Goal: Information Seeking & Learning: Learn about a topic

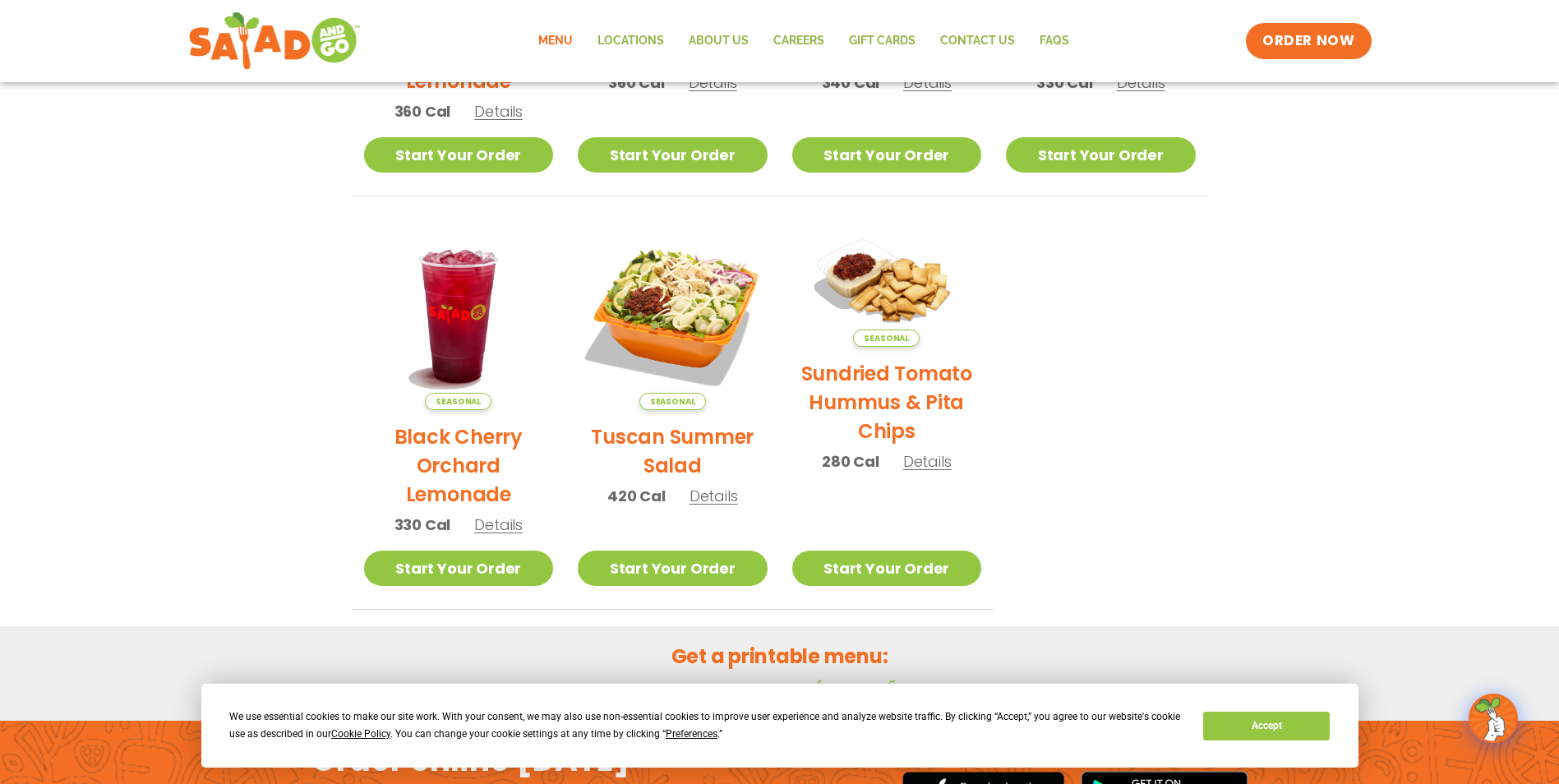
scroll to position [845, 0]
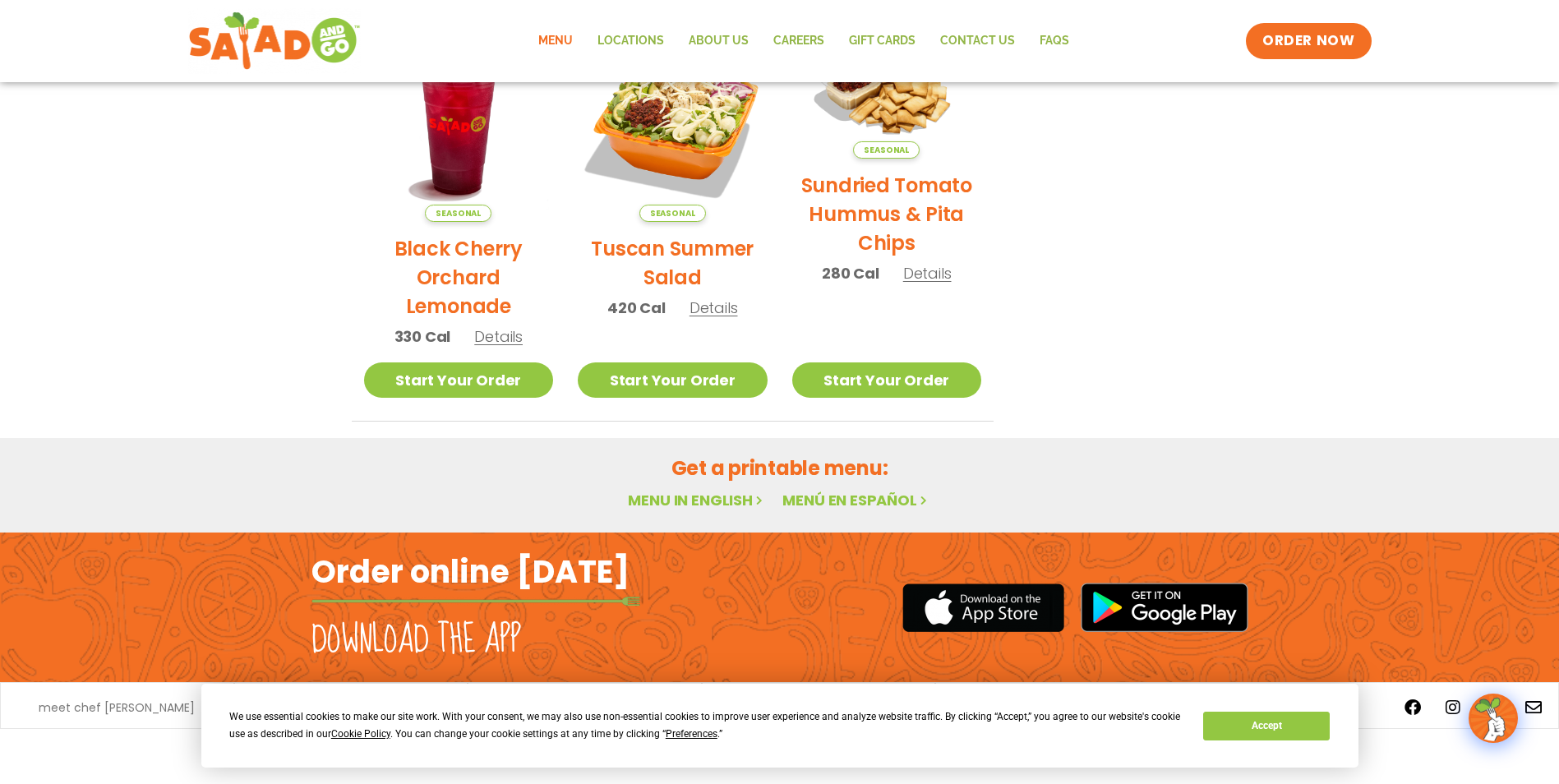
click at [712, 498] on link "Menu in English" at bounding box center [696, 499] width 138 height 21
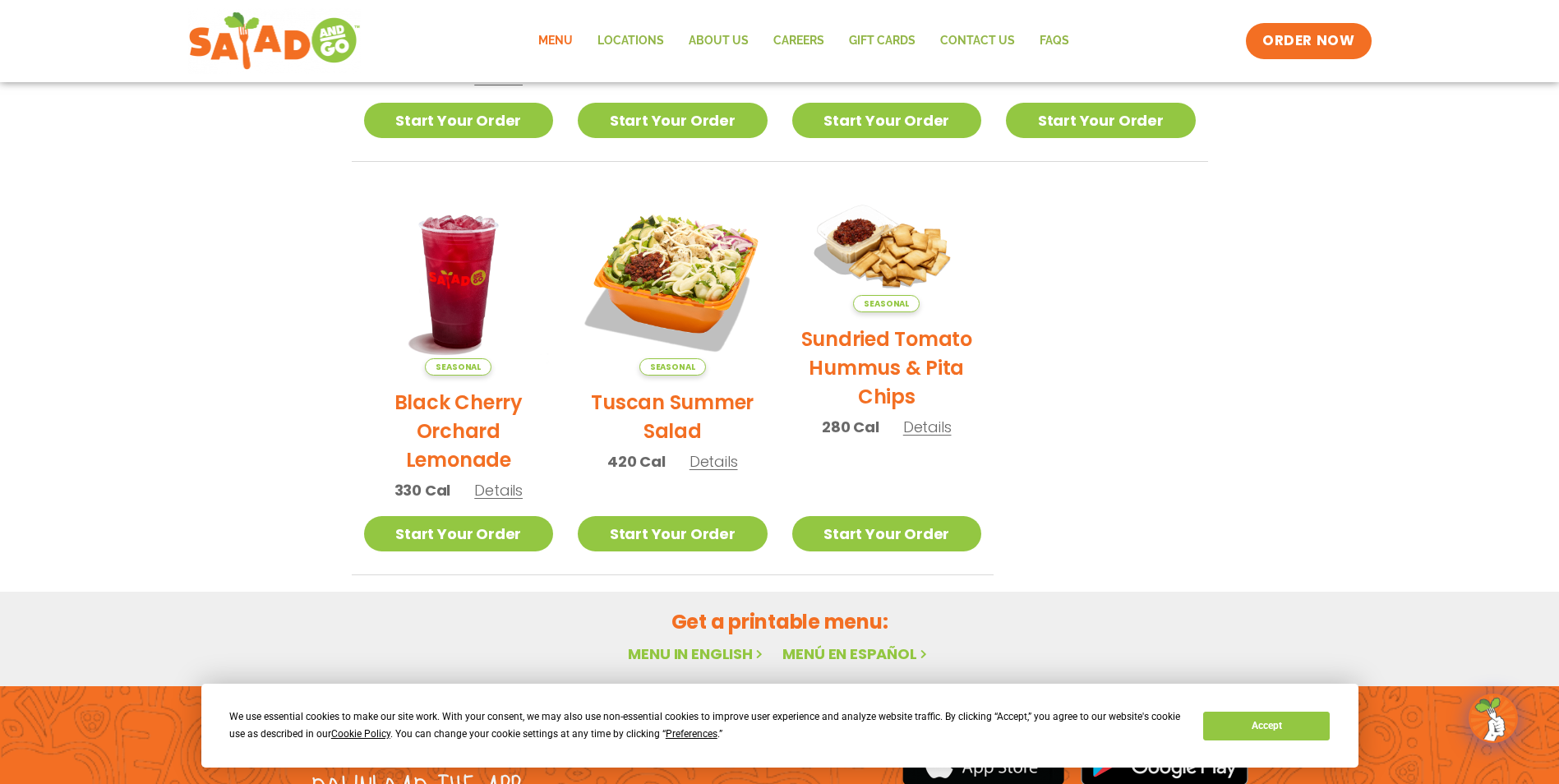
scroll to position [845, 0]
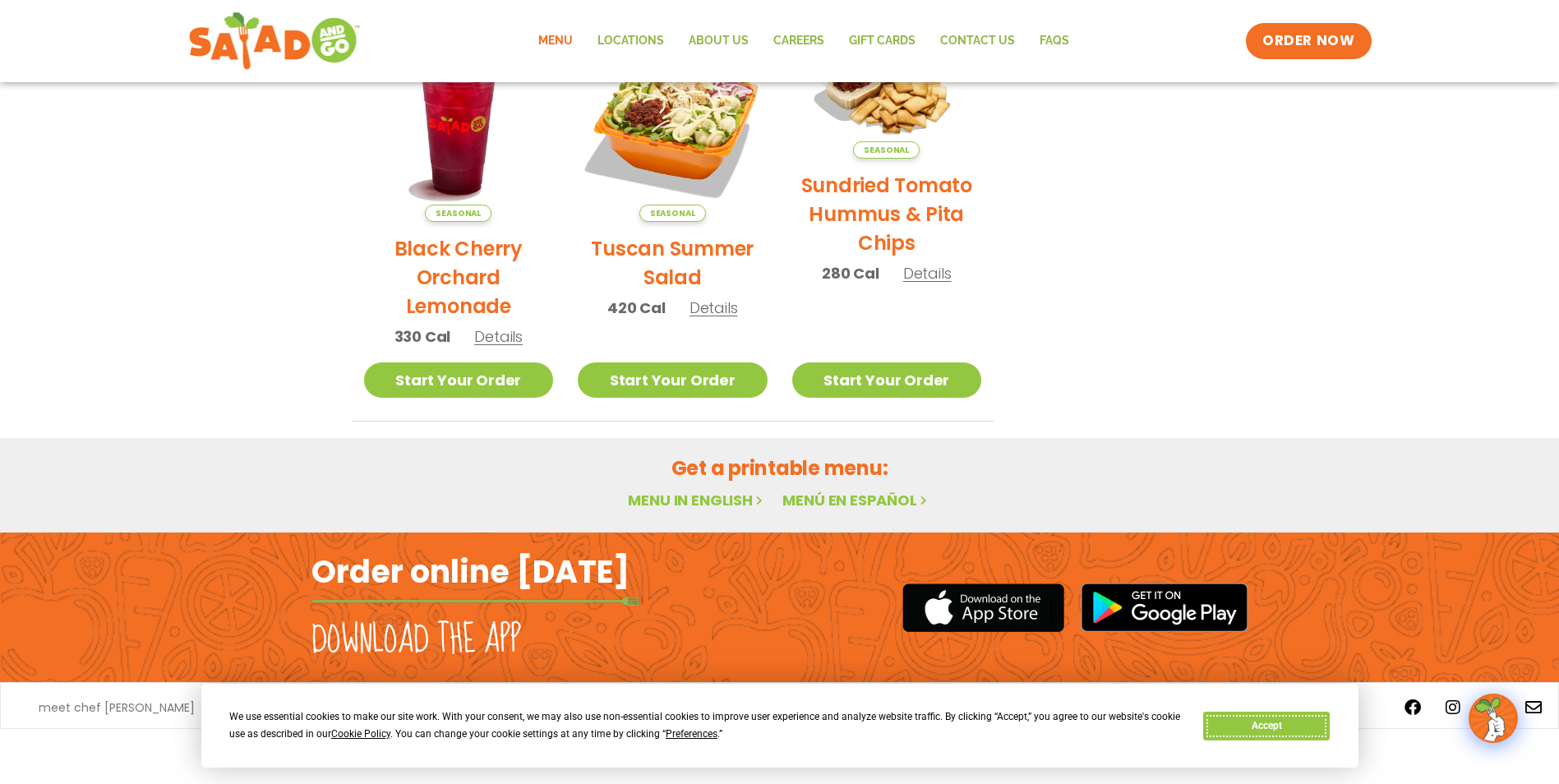
click at [1281, 718] on button "Accept" at bounding box center [1266, 727] width 127 height 29
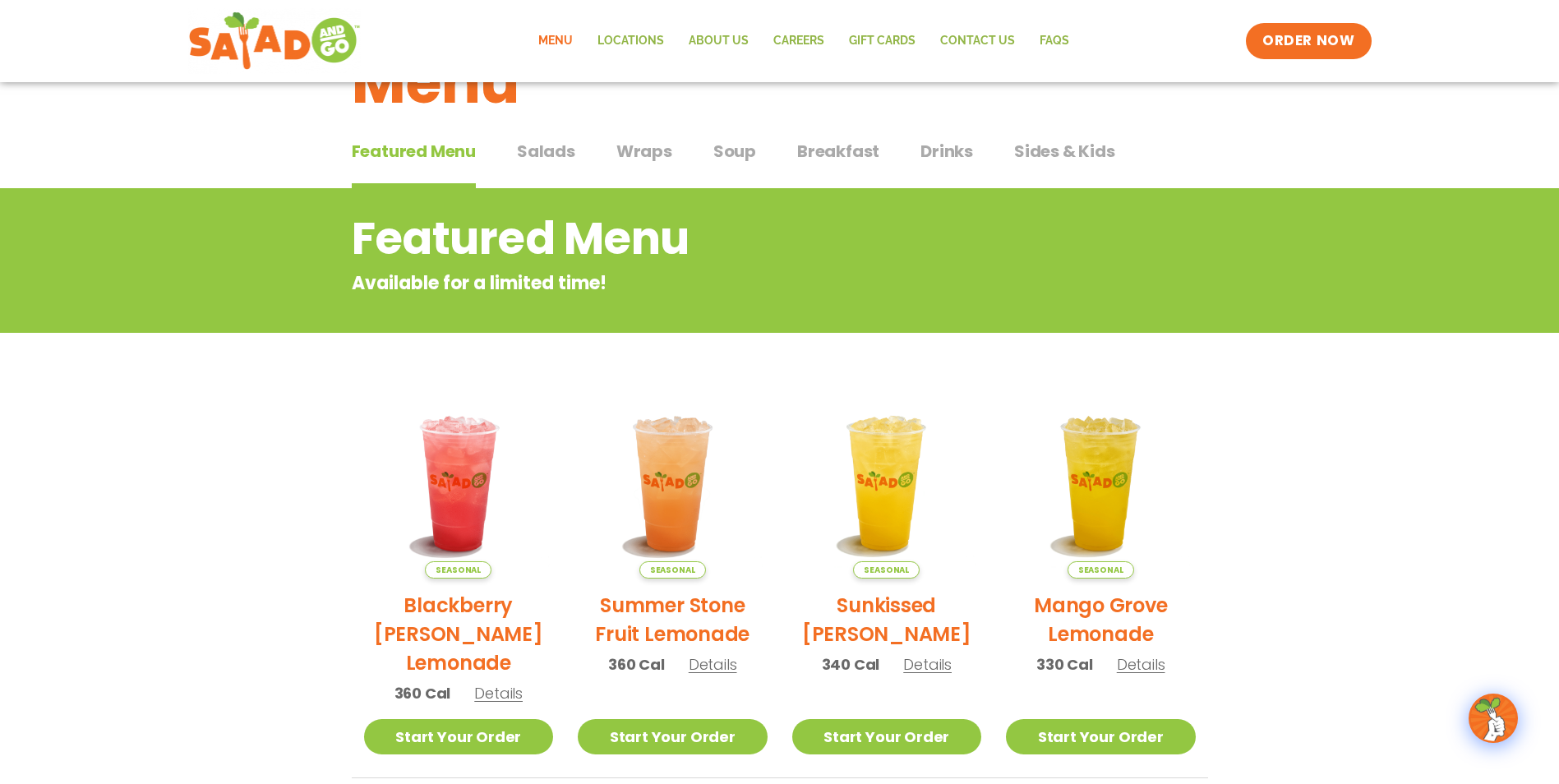
scroll to position [0, 0]
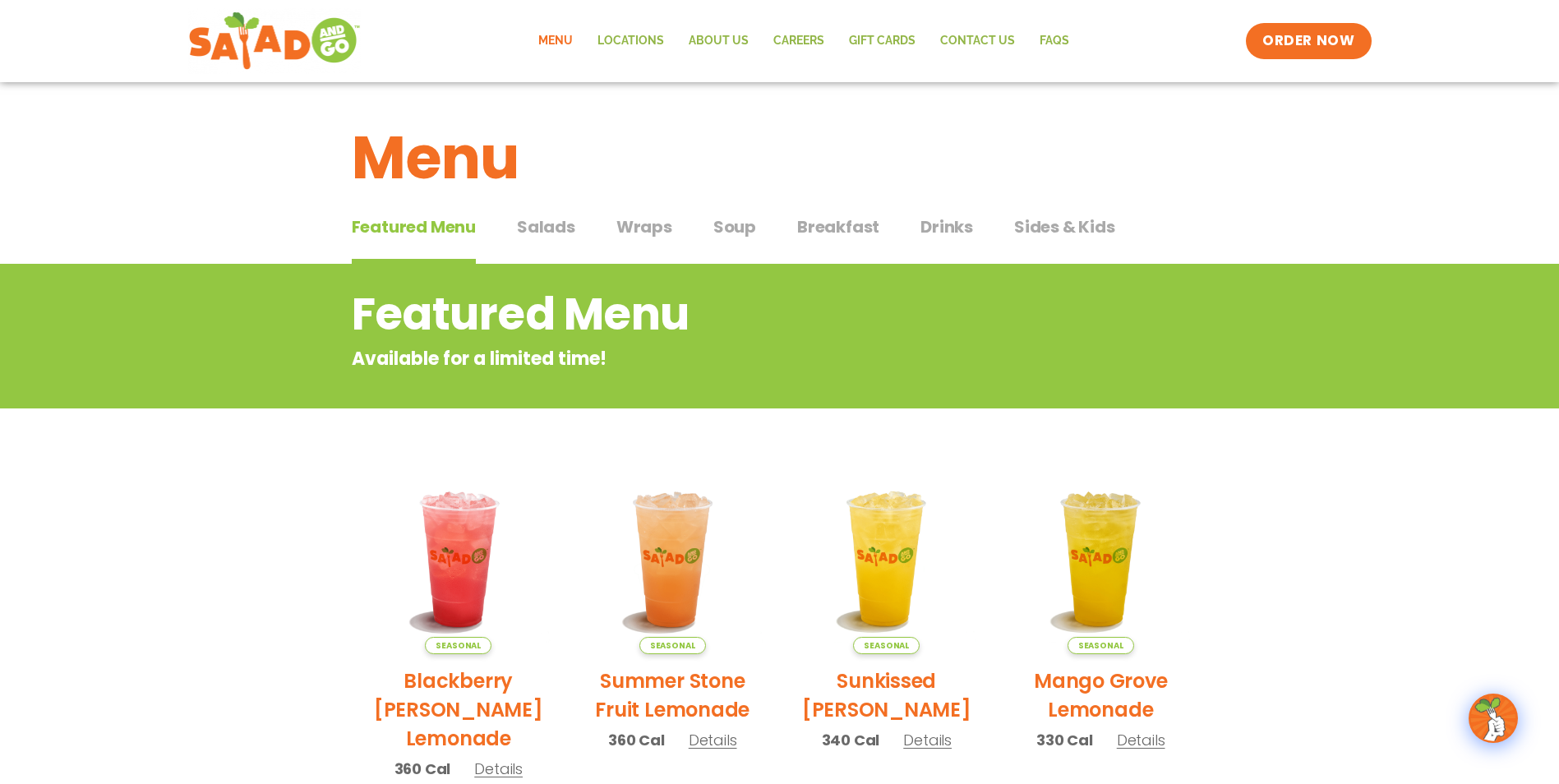
click at [538, 227] on span "Salads" at bounding box center [546, 226] width 58 height 25
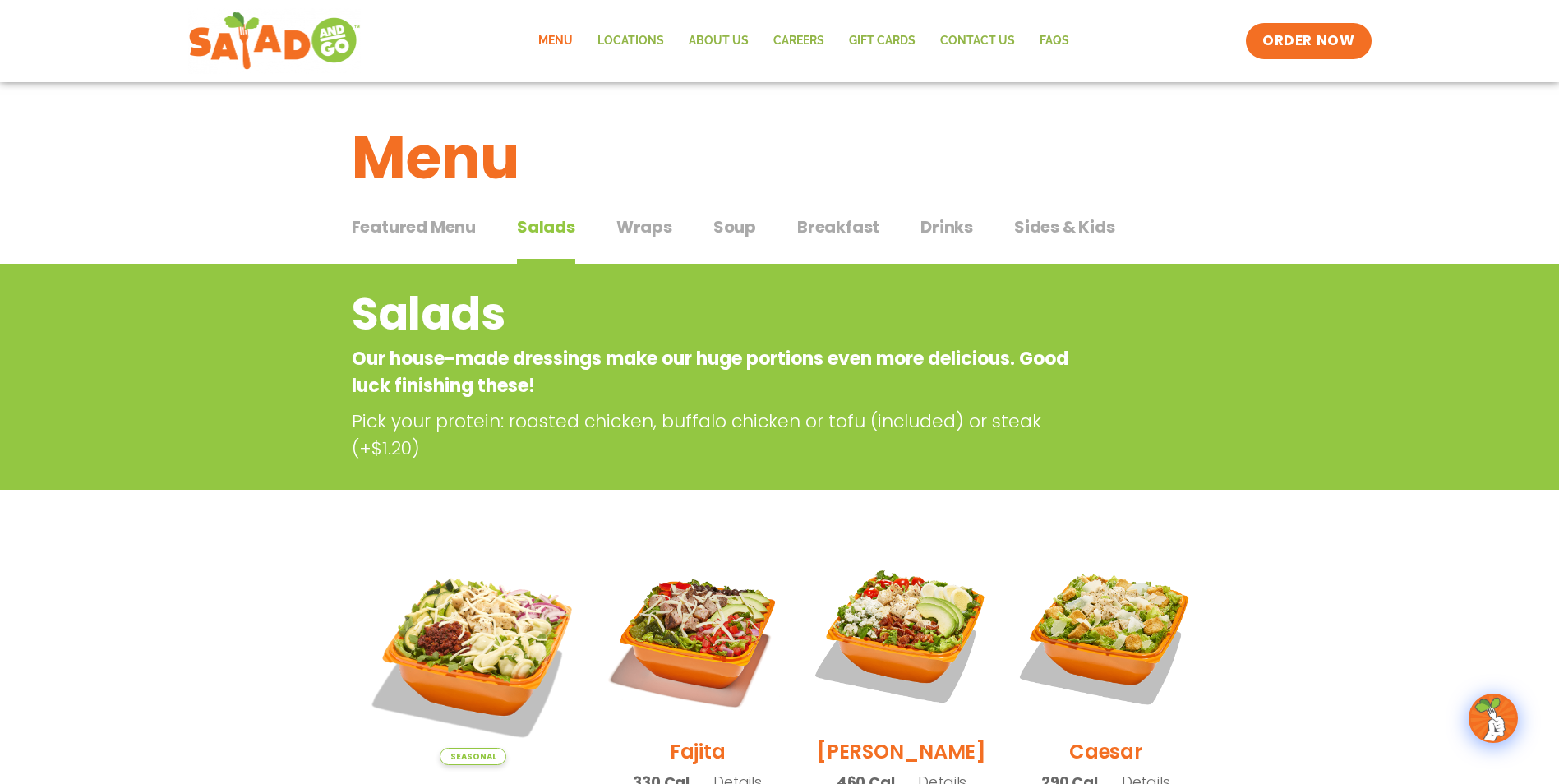
click at [624, 227] on span "Wraps" at bounding box center [643, 226] width 56 height 25
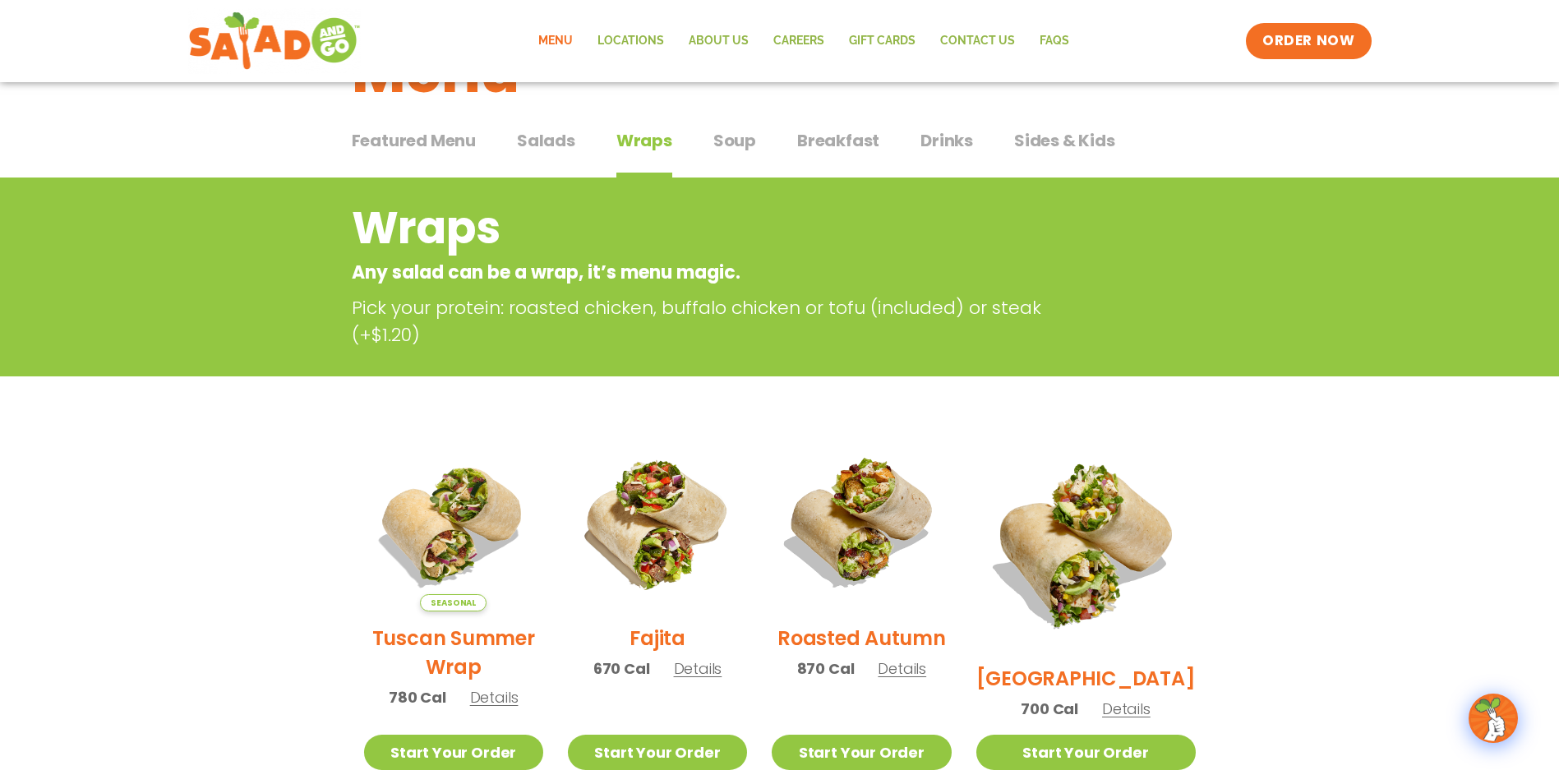
scroll to position [82, 0]
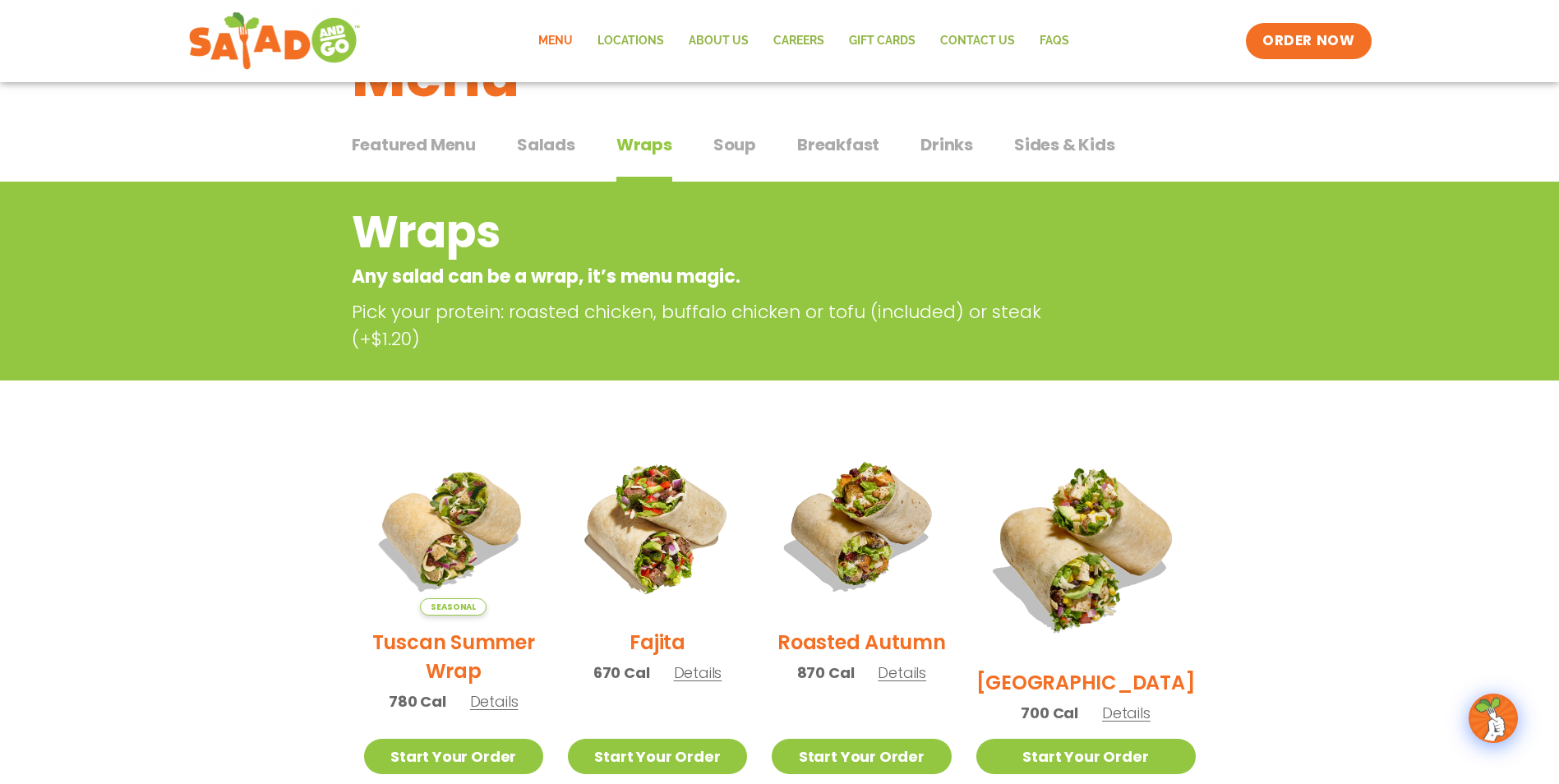
click at [736, 152] on span "Soup" at bounding box center [734, 144] width 43 height 25
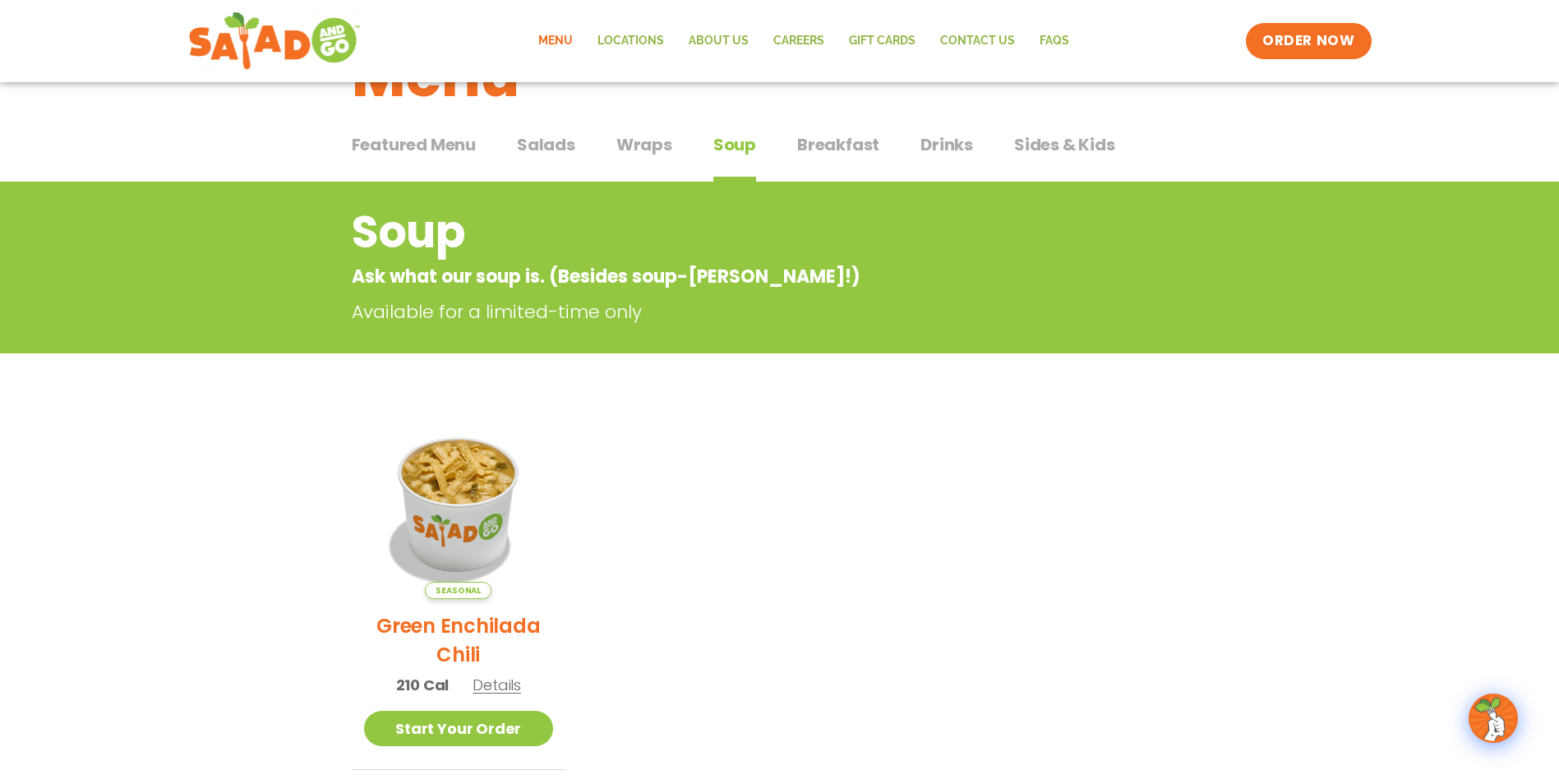
click at [809, 145] on span "Breakfast" at bounding box center [838, 144] width 82 height 25
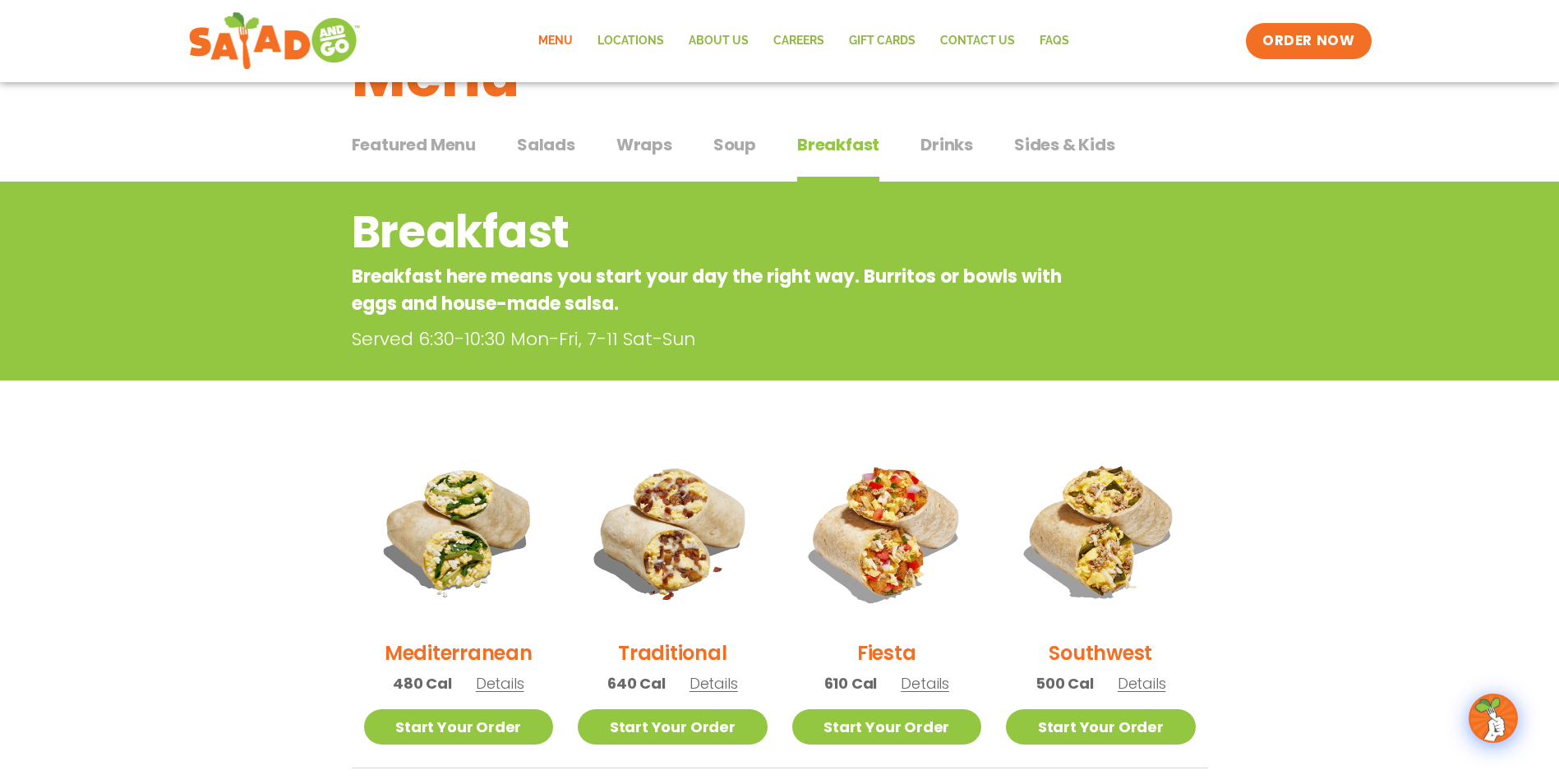
click at [643, 152] on span "Wraps" at bounding box center [643, 144] width 56 height 25
